Goal: Obtain resource: Download file/media

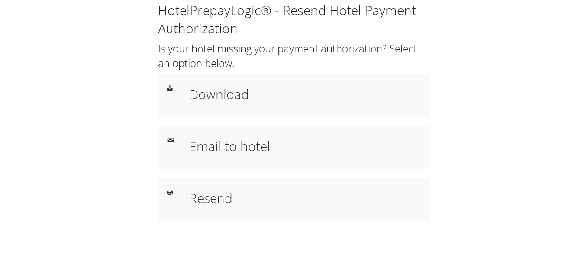
click at [300, 87] on h1 "Download" at bounding box center [305, 93] width 232 height 19
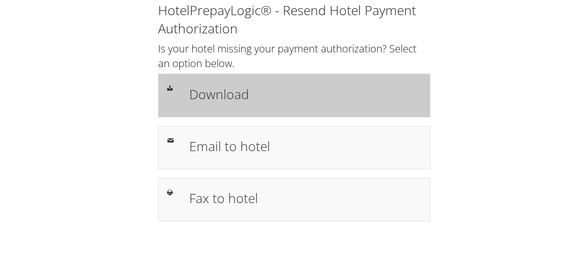
click at [230, 94] on h1 "Download" at bounding box center [305, 93] width 232 height 19
click at [285, 109] on div "Download" at bounding box center [294, 95] width 272 height 43
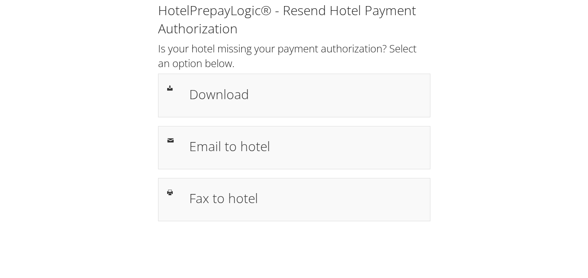
click at [225, 99] on h1 "Download" at bounding box center [305, 93] width 232 height 19
click at [469, 131] on div "HotelPrepayLogic® - Resend Hotel Payment Authorization Is your hotel missing yo…" at bounding box center [294, 115] width 570 height 230
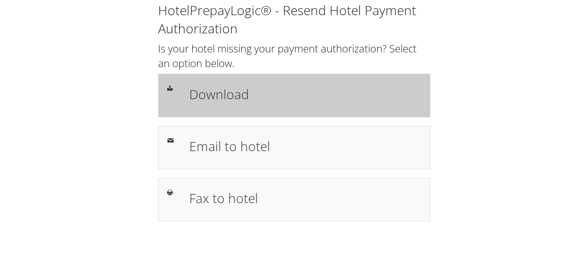
click at [220, 103] on h1 "Download" at bounding box center [305, 93] width 232 height 19
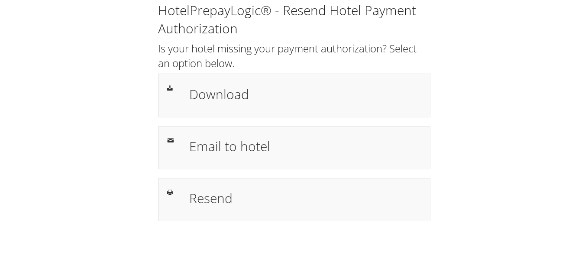
click at [230, 87] on h1 "Download" at bounding box center [305, 93] width 232 height 19
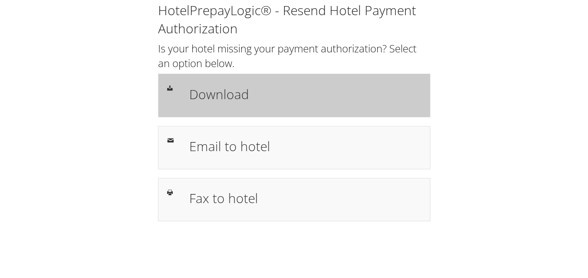
click at [222, 88] on h1 "Download" at bounding box center [305, 93] width 232 height 19
click at [230, 94] on h1 "Download" at bounding box center [305, 93] width 232 height 19
click at [199, 88] on h1 "Download" at bounding box center [305, 93] width 232 height 19
click at [272, 93] on h1 "Download" at bounding box center [305, 93] width 232 height 19
click at [193, 87] on h1 "Download" at bounding box center [305, 93] width 232 height 19
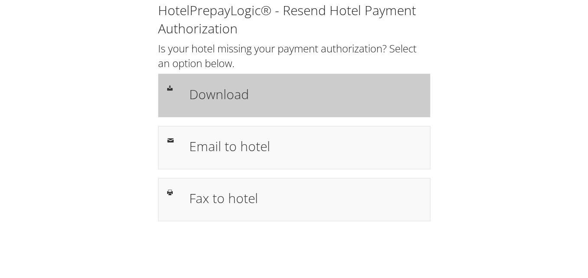
click at [209, 88] on h1 "Download" at bounding box center [305, 93] width 232 height 19
click at [271, 83] on div "Download" at bounding box center [305, 95] width 245 height 25
click at [243, 94] on h1 "Download" at bounding box center [305, 93] width 232 height 19
click at [306, 102] on h1 "Download" at bounding box center [305, 93] width 232 height 19
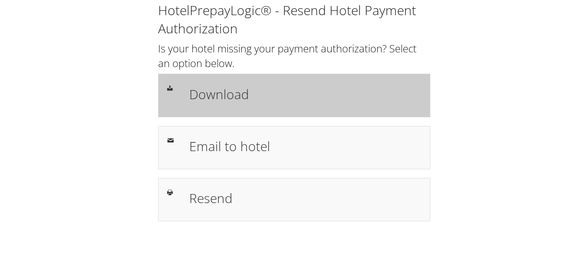
click at [261, 100] on h1 "Download" at bounding box center [305, 93] width 232 height 19
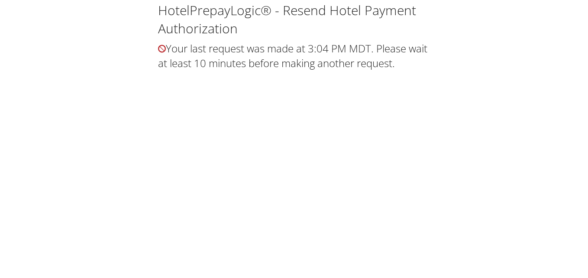
click at [439, 66] on div "HotelPrepayLogic® - Resend Hotel Payment Authorization Your last request was ma…" at bounding box center [294, 37] width 570 height 74
drag, startPoint x: 409, startPoint y: 72, endPoint x: 409, endPoint y: 42, distance: 30.3
click at [409, 63] on div "HotelPrepayLogic® - Resend Hotel Payment Authorization Your last request was ma…" at bounding box center [294, 37] width 570 height 74
drag, startPoint x: 0, startPoint y: 0, endPoint x: 387, endPoint y: 130, distance: 408.5
click at [387, 130] on div "HotelPrepayLogic® - Resend Hotel Payment Authorization Your last request was ma…" at bounding box center [294, 139] width 588 height 278
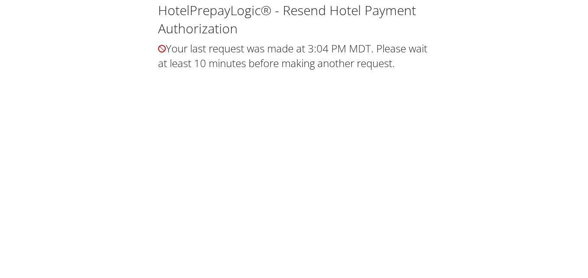
drag, startPoint x: 129, startPoint y: 38, endPoint x: 425, endPoint y: 67, distance: 297.0
click at [425, 67] on div "HotelPrepayLogic® - Resend Hotel Payment Authorization Your last request was ma…" at bounding box center [294, 37] width 570 height 74
drag, startPoint x: 425, startPoint y: 67, endPoint x: 328, endPoint y: 109, distance: 104.8
click at [328, 109] on div "HotelPrepayLogic® - Resend Hotel Payment Authorization Your last request was ma…" at bounding box center [294, 139] width 588 height 278
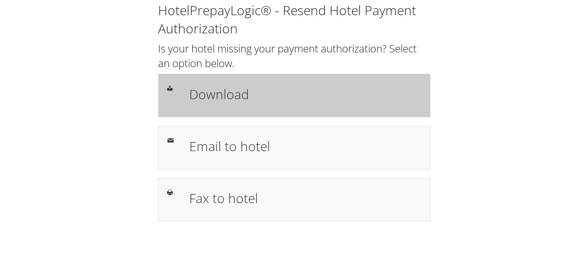
click at [297, 92] on h1 "Download" at bounding box center [305, 93] width 232 height 19
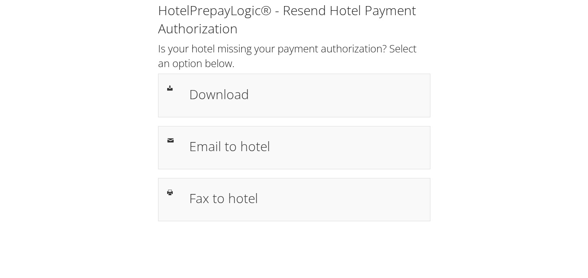
click at [431, 18] on div "HotelPrepayLogic® - Resend Hotel Payment Authorization Is your hotel missing yo…" at bounding box center [293, 111] width 285 height 220
